Goal: Task Accomplishment & Management: Manage account settings

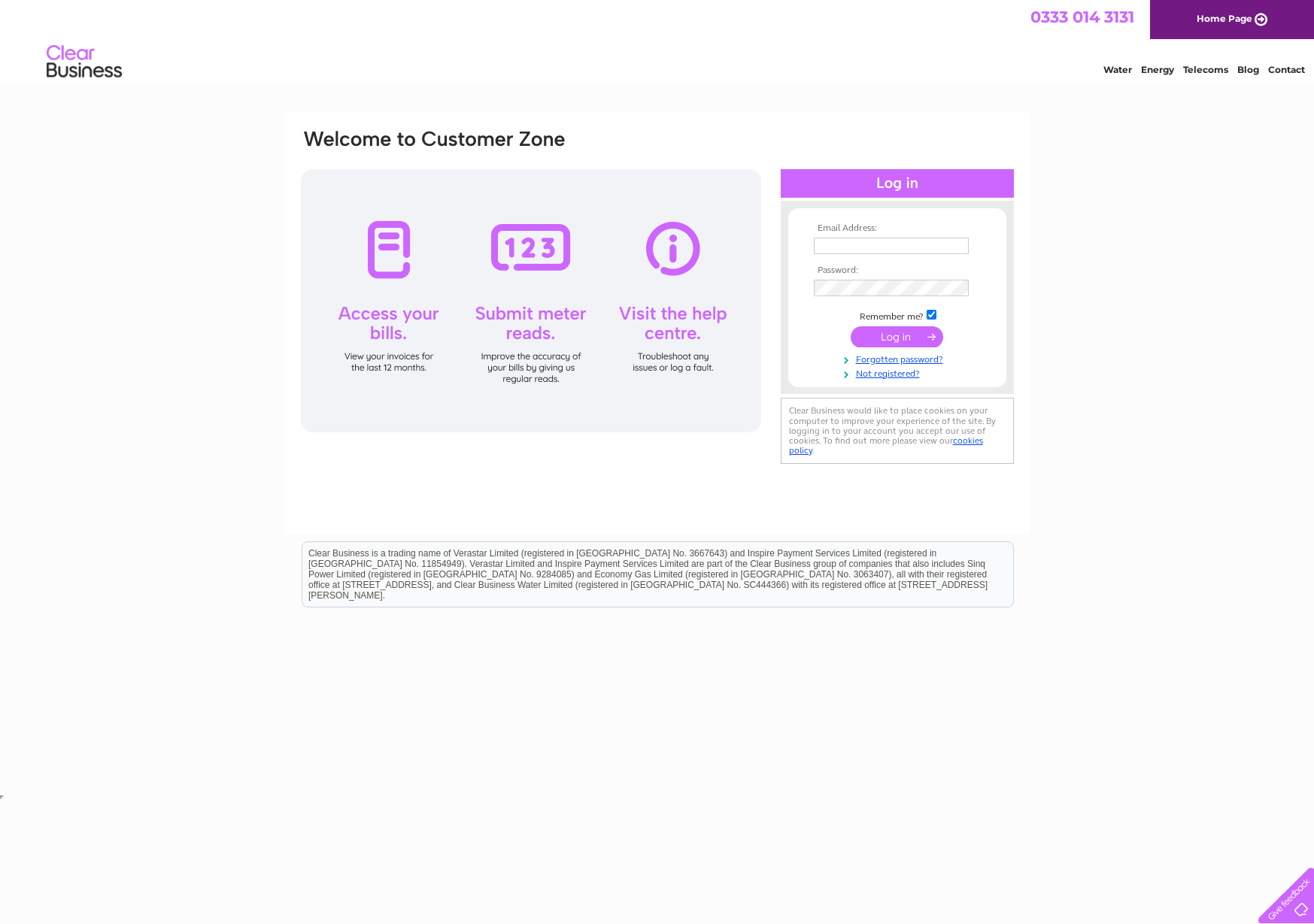
click at [882, 239] on input "text" at bounding box center [890, 245] width 155 height 16
type input "nick@mackerelmedia.co.uk"
click at [889, 341] on input "submit" at bounding box center [897, 336] width 92 height 21
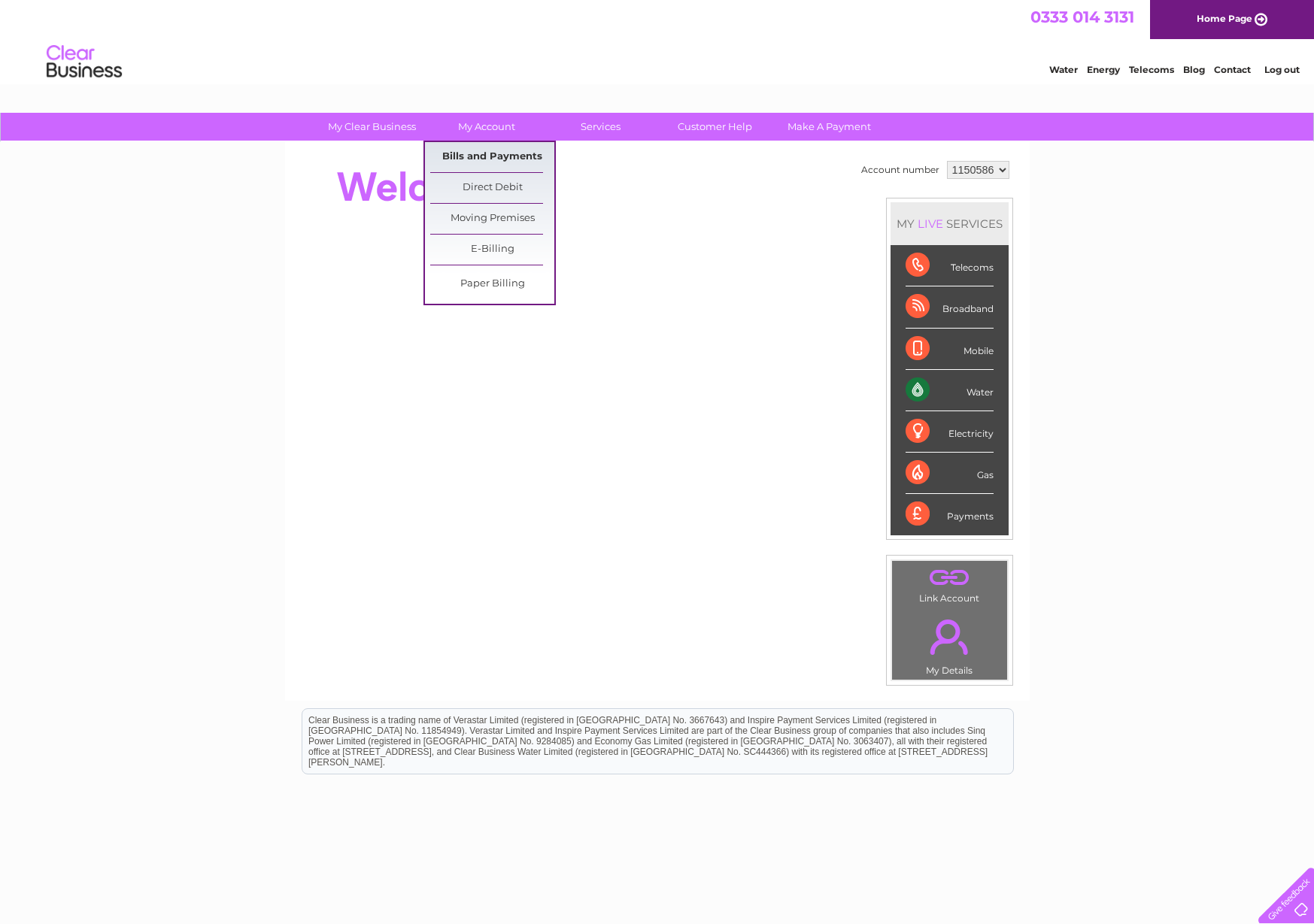
click at [507, 158] on link "Bills and Payments" at bounding box center [491, 157] width 124 height 30
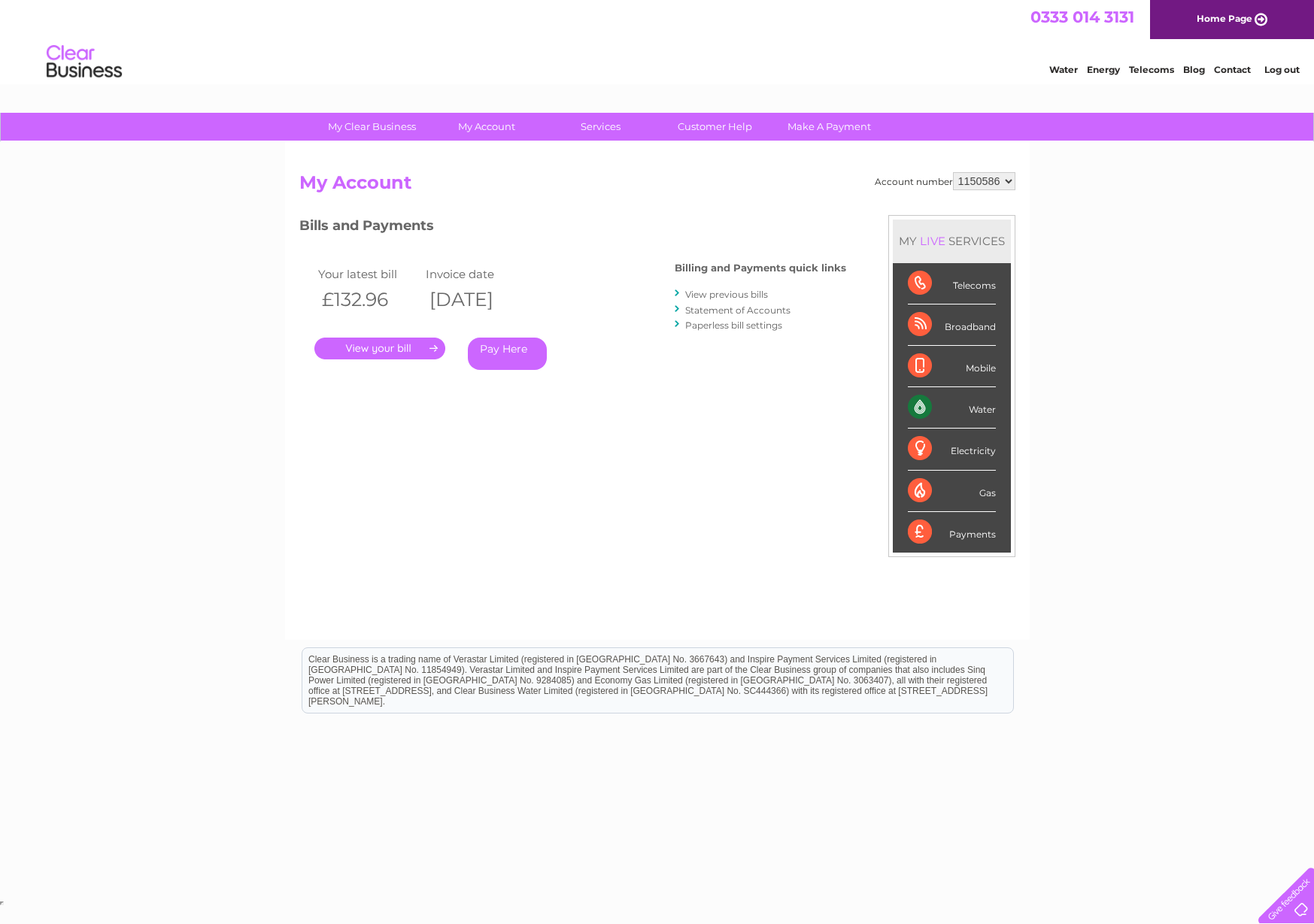
click at [404, 345] on link "." at bounding box center [380, 348] width 131 height 22
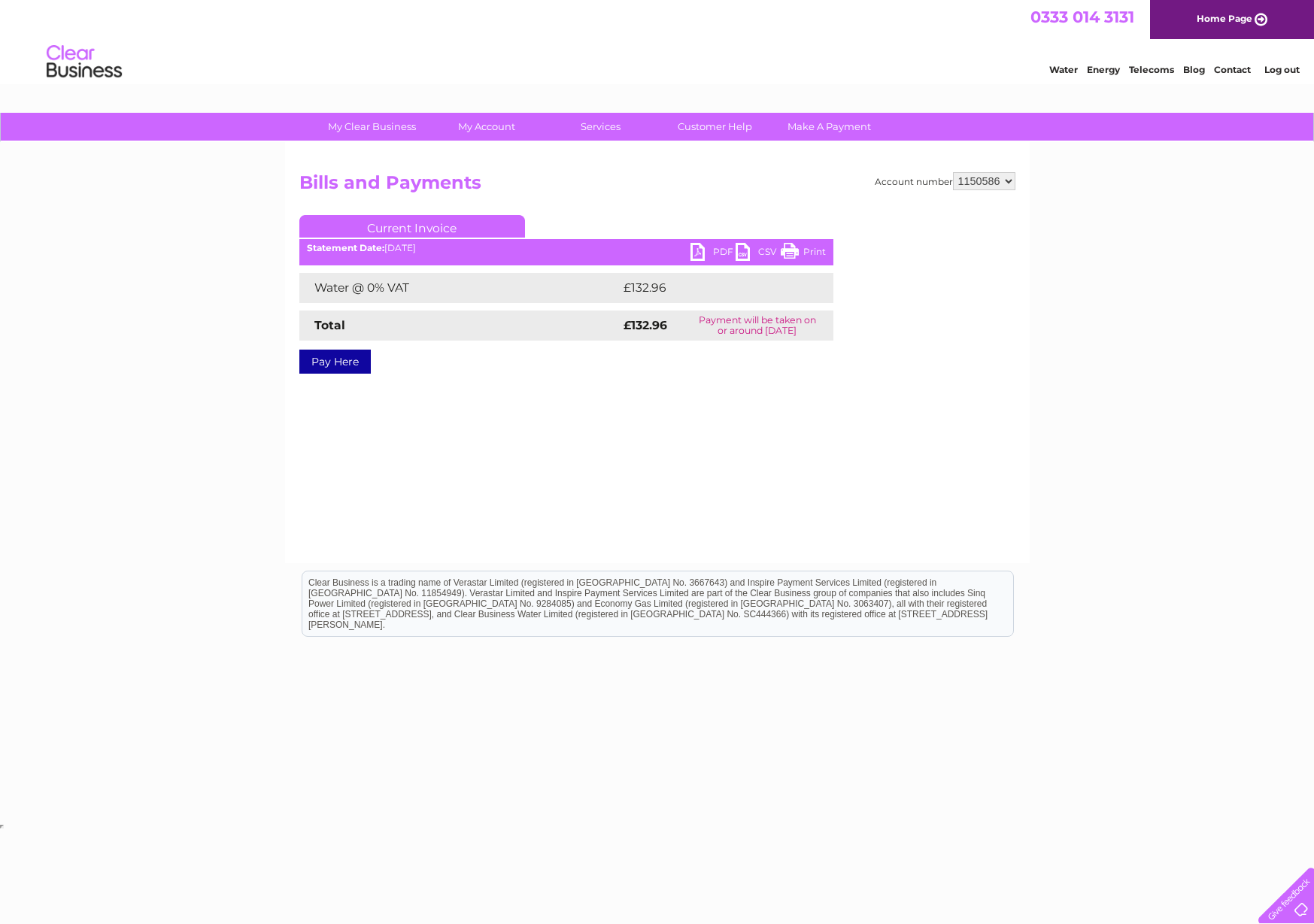
click at [702, 246] on link "PDF" at bounding box center [712, 253] width 45 height 22
